Goal: Transaction & Acquisition: Purchase product/service

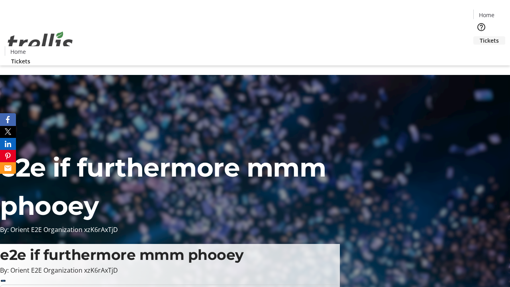
click at [480, 36] on span "Tickets" at bounding box center [489, 40] width 19 height 8
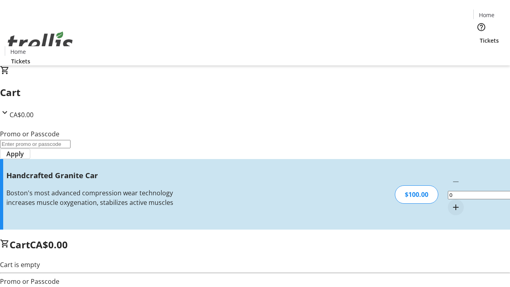
click at [451, 202] on mat-icon "Increment by one" at bounding box center [456, 207] width 10 height 10
type input "1"
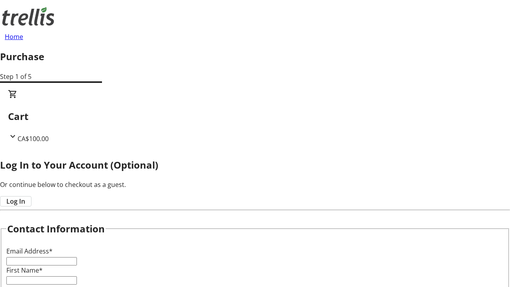
type input "FREE"
type input "[EMAIL_ADDRESS][DOMAIN_NAME]"
type input "[PERSON_NAME]"
type input "Deckow"
